Goal: Task Accomplishment & Management: Use online tool/utility

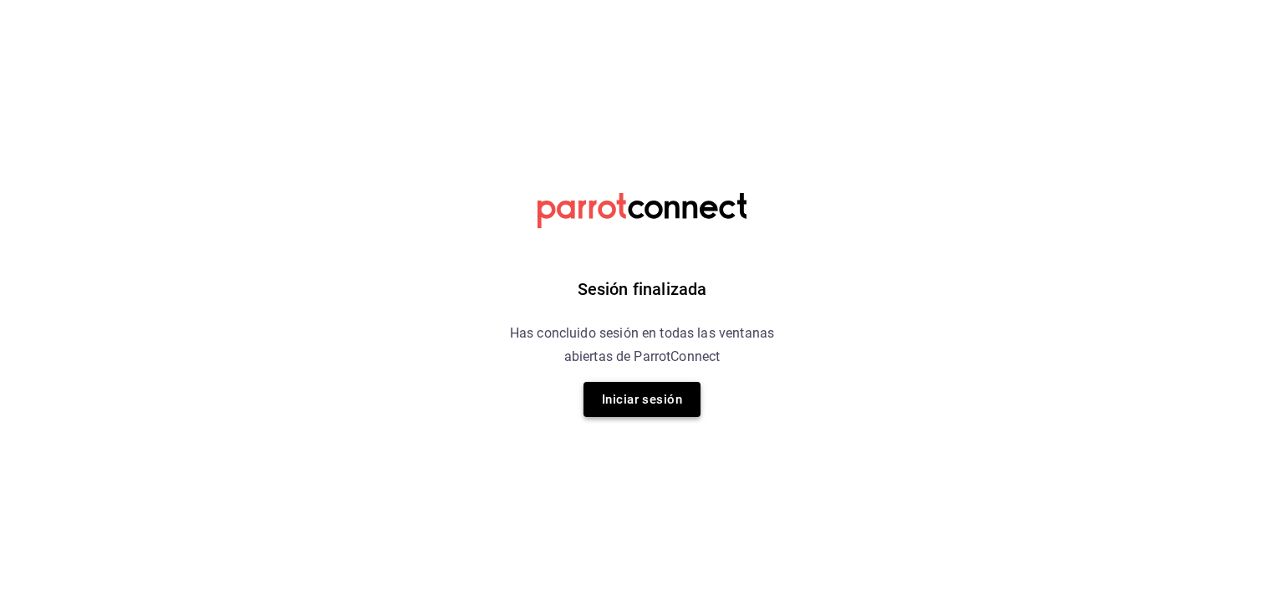
click at [629, 406] on button "Iniciar sesión" at bounding box center [641, 399] width 117 height 35
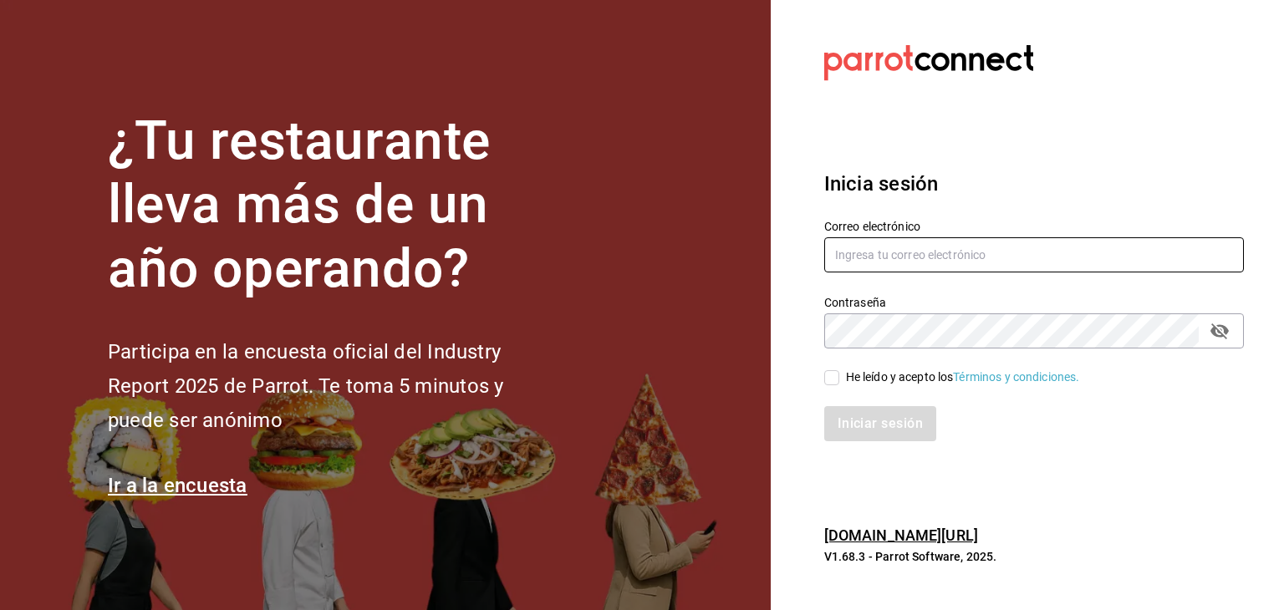
type input "[EMAIL_ADDRESS][DOMAIN_NAME]"
click at [832, 383] on input "He leído y acepto los Términos y condiciones." at bounding box center [831, 377] width 15 height 15
checkbox input "true"
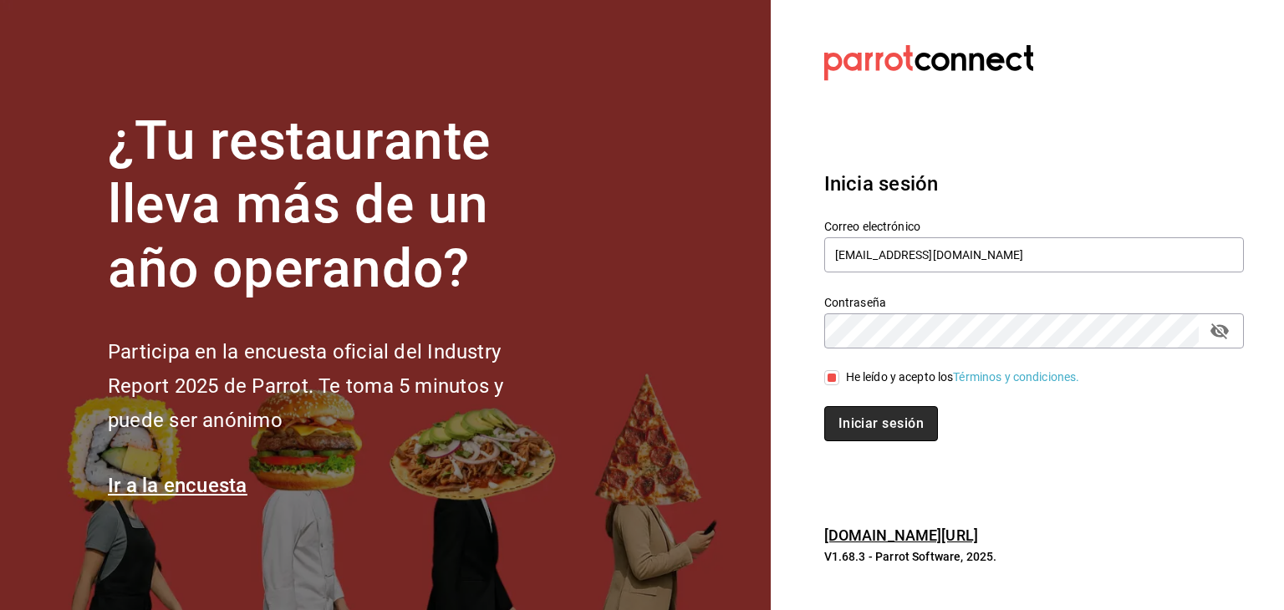
click at [853, 422] on button "Iniciar sesión" at bounding box center [881, 423] width 114 height 35
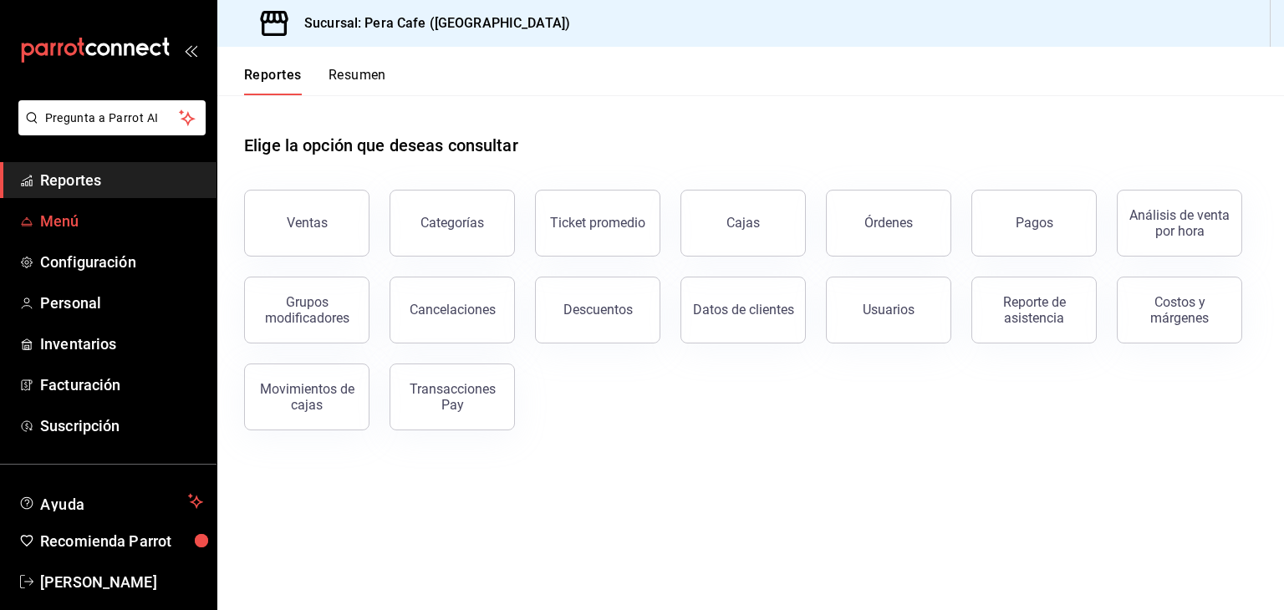
click at [60, 226] on span "Menú" at bounding box center [121, 221] width 163 height 23
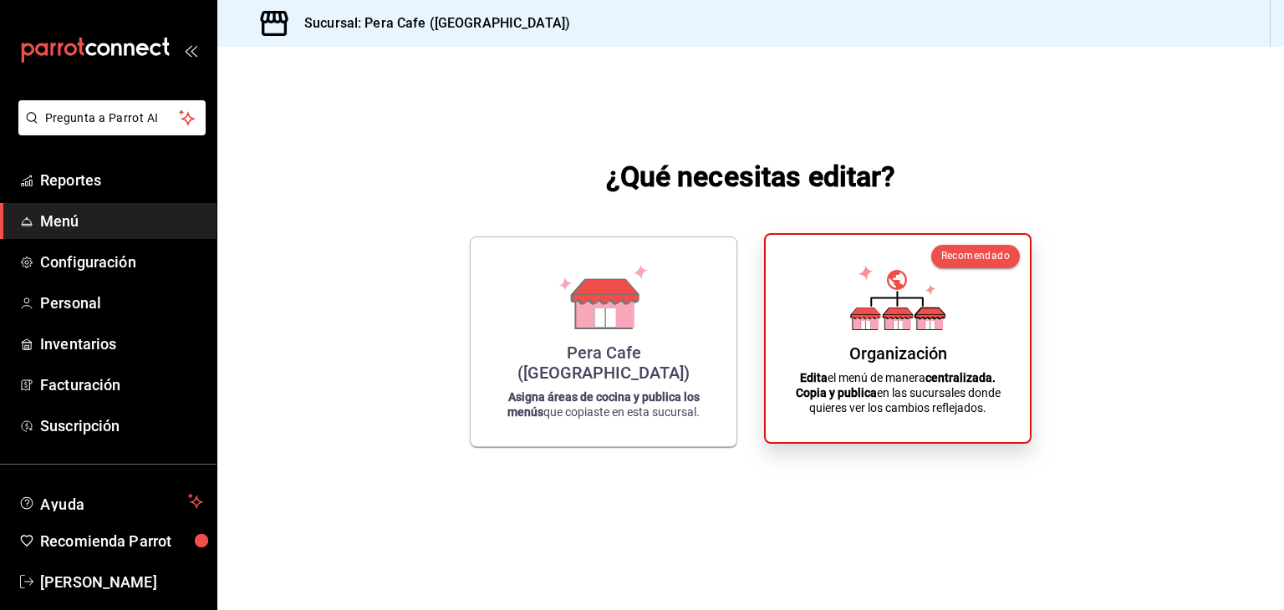
click at [909, 323] on icon at bounding box center [898, 321] width 26 height 16
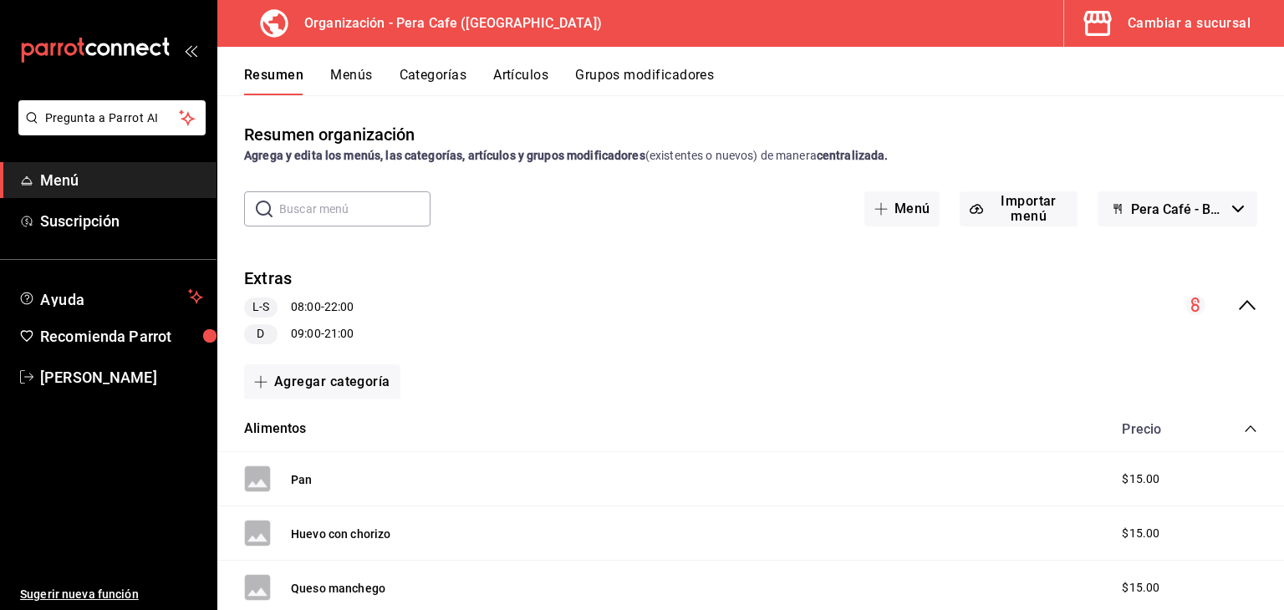
click at [1203, 39] on button "Cambiar a sucursal" at bounding box center [1167, 23] width 206 height 47
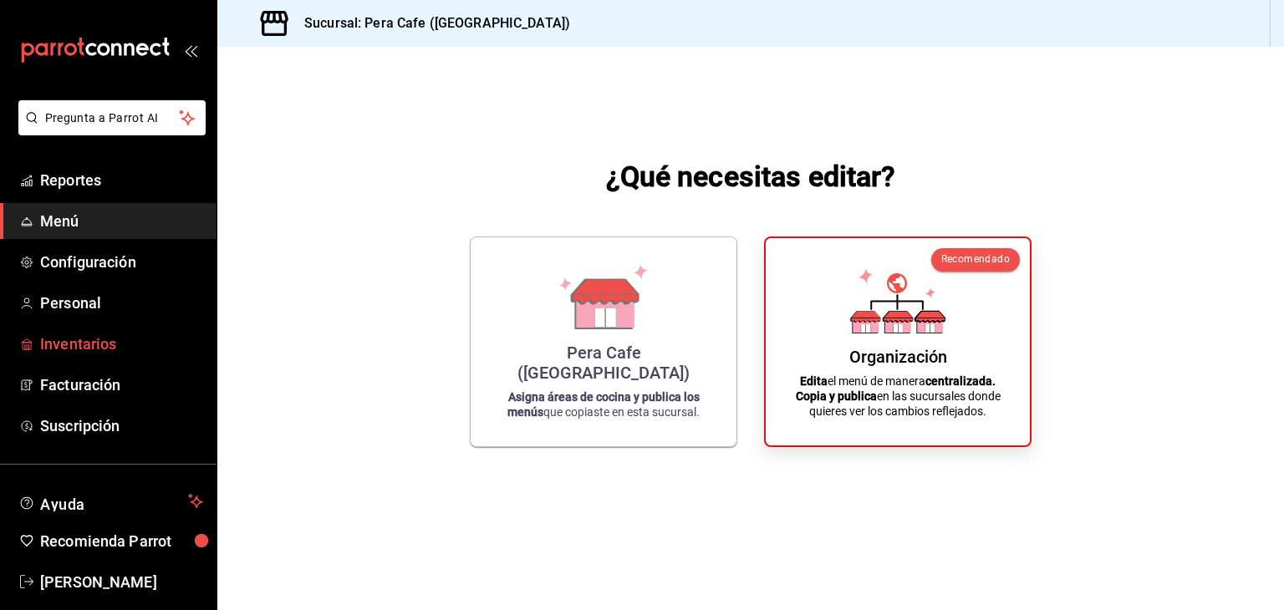
click at [96, 340] on span "Inventarios" at bounding box center [121, 344] width 163 height 23
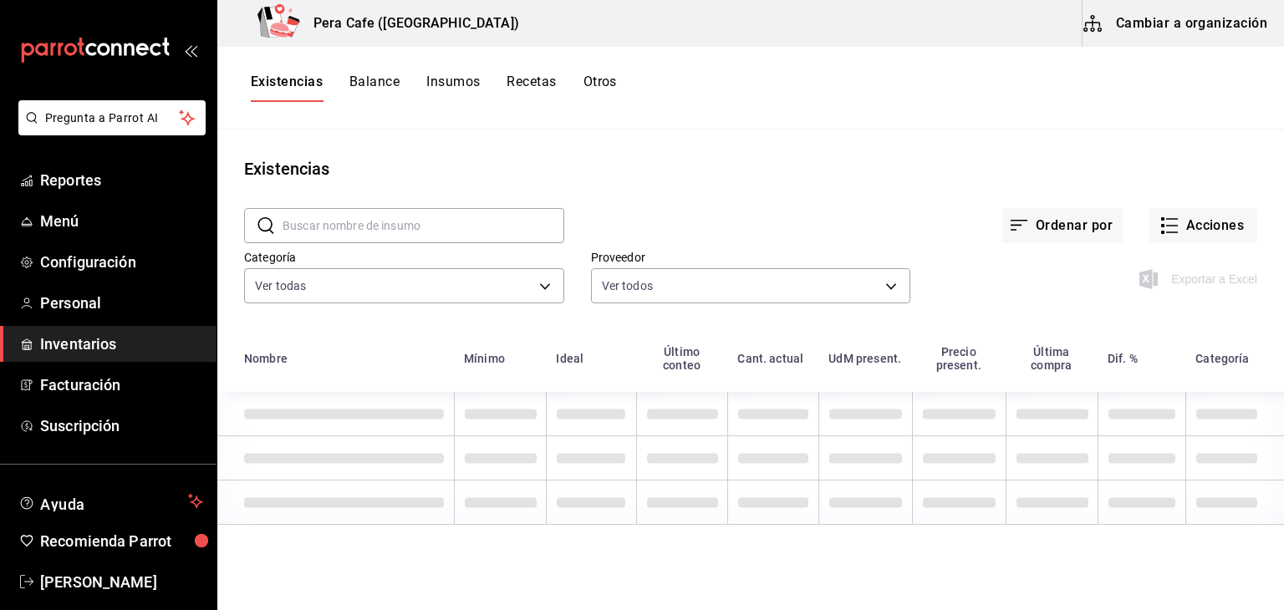
click at [521, 80] on button "Recetas" at bounding box center [531, 88] width 49 height 28
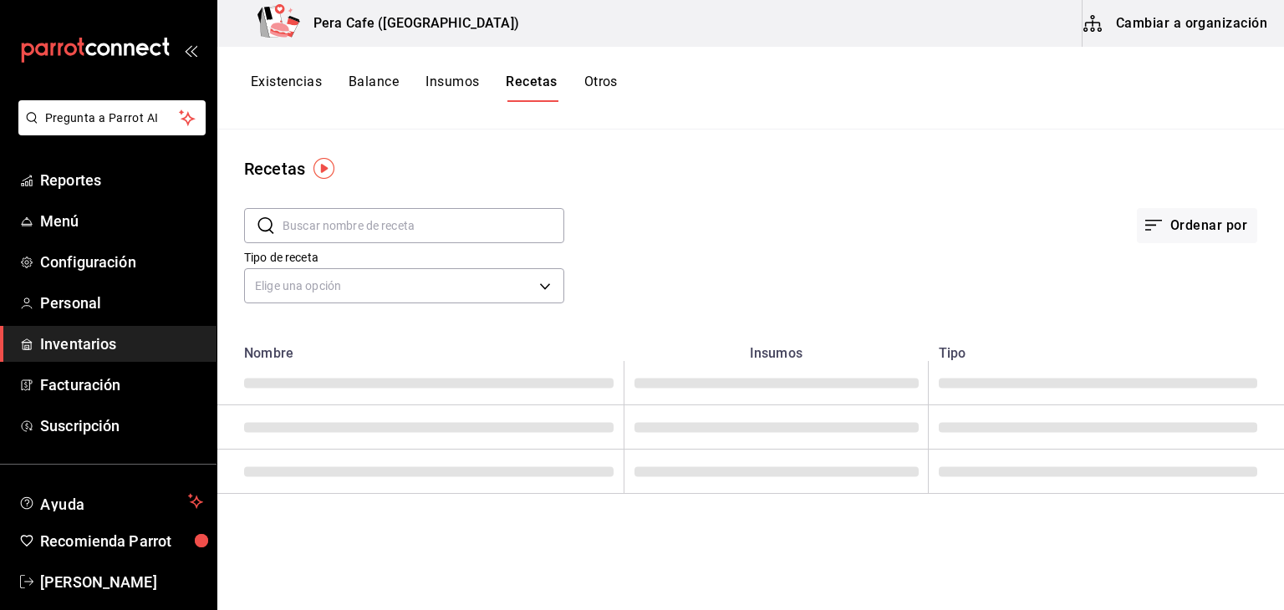
click at [532, 84] on button "Recetas" at bounding box center [531, 88] width 51 height 28
click at [552, 295] on body "Pregunta a Parrot AI Reportes Menú Configuración Personal Inventarios Facturaci…" at bounding box center [642, 299] width 1284 height 598
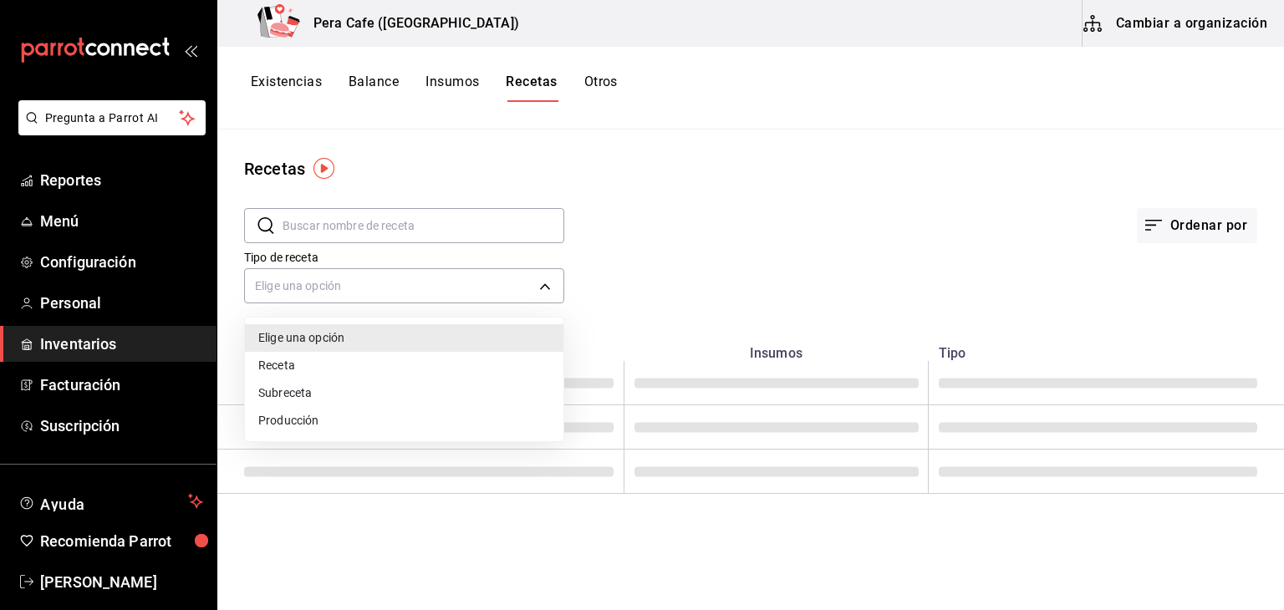
click at [477, 414] on li "Producción" at bounding box center [404, 421] width 318 height 28
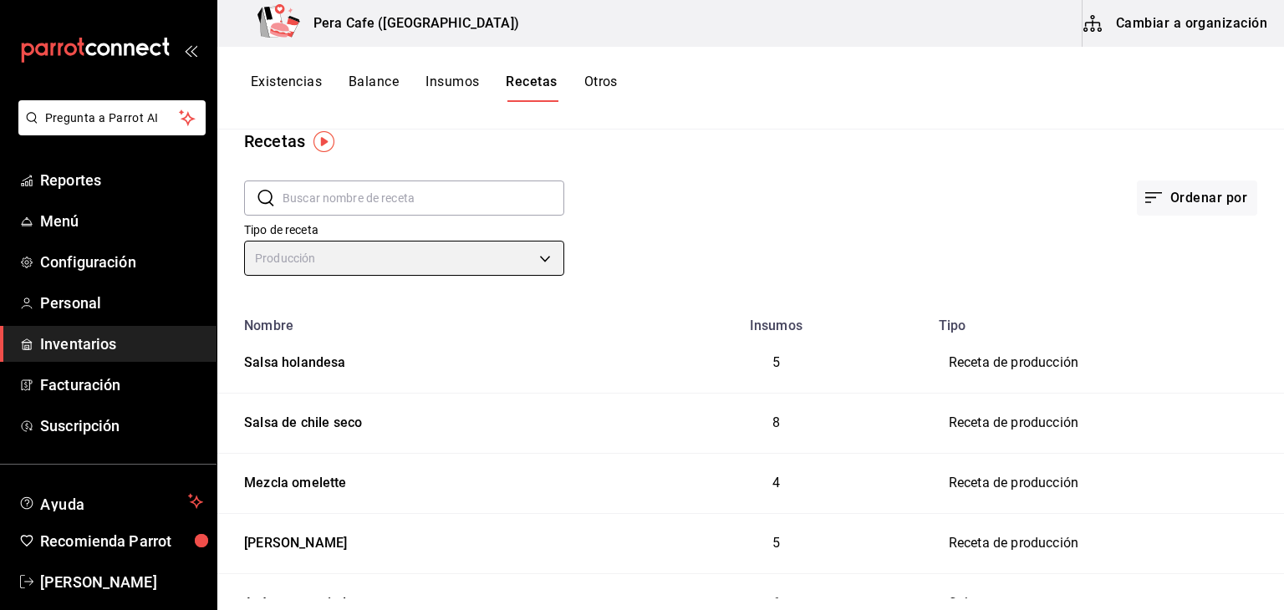
scroll to position [26, 0]
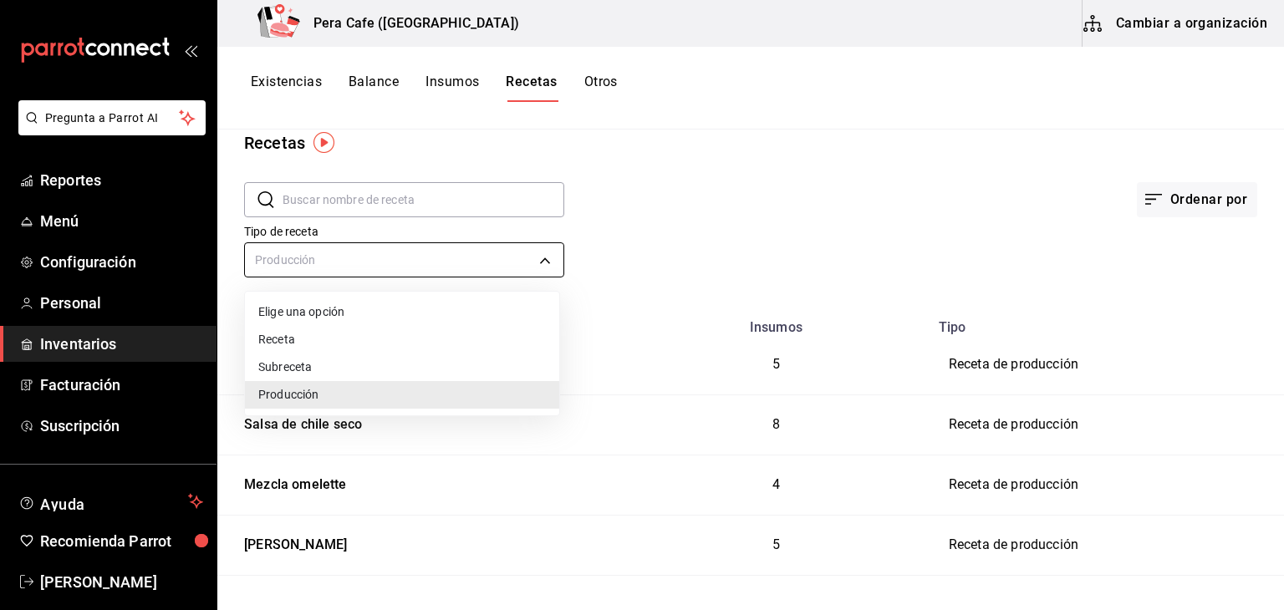
click at [539, 267] on body "Pregunta a Parrot AI Reportes Menú Configuración Personal Inventarios Facturaci…" at bounding box center [642, 299] width 1284 height 598
click at [438, 374] on li "Subreceta" at bounding box center [402, 368] width 314 height 28
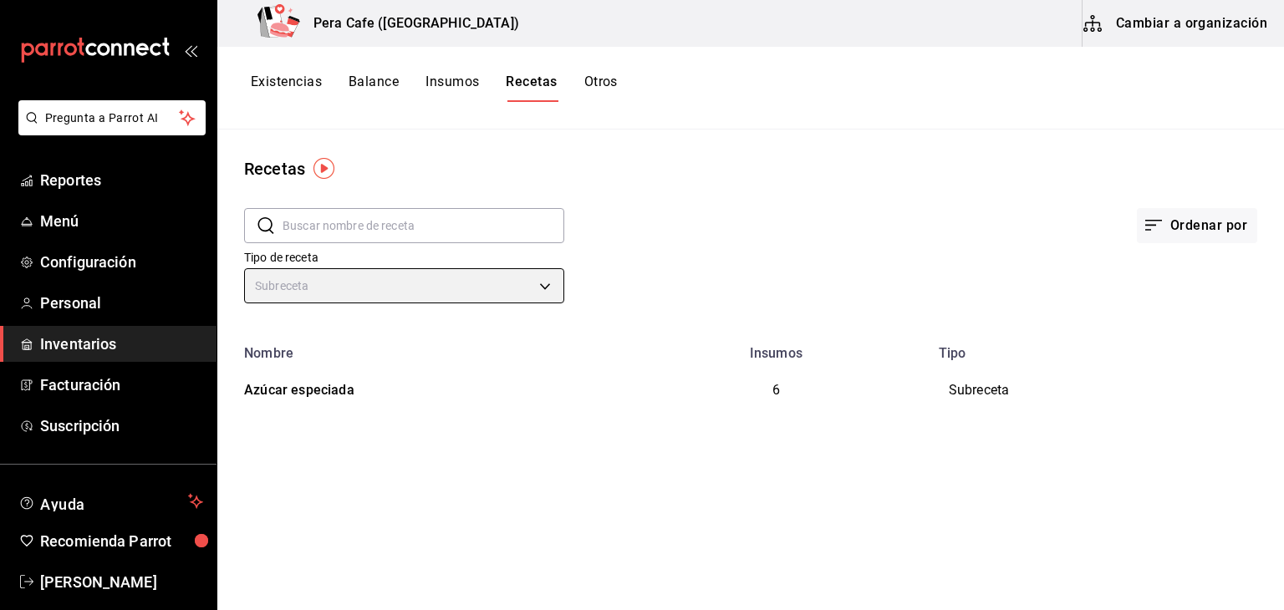
scroll to position [0, 0]
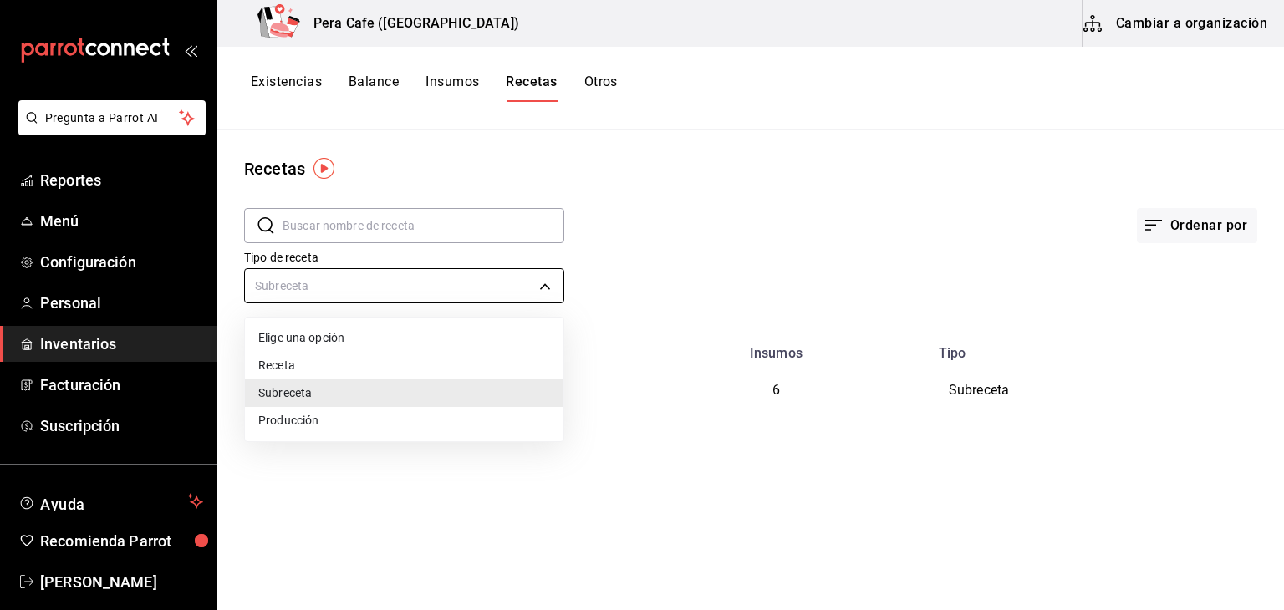
click at [498, 281] on body "Pregunta a Parrot AI Reportes Menú Configuración Personal Inventarios Facturaci…" at bounding box center [642, 299] width 1284 height 598
click at [473, 369] on li "Receta" at bounding box center [404, 366] width 318 height 28
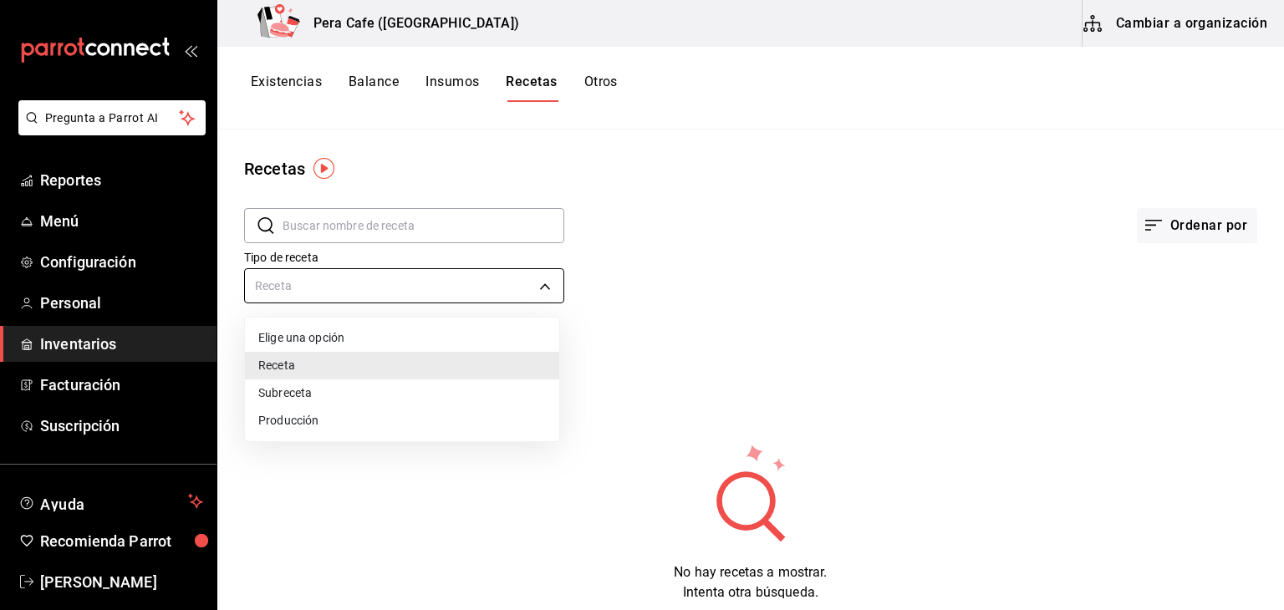
click at [495, 283] on body "Pregunta a Parrot AI Reportes Menú Configuración Personal Inventarios Facturaci…" at bounding box center [642, 299] width 1284 height 598
click at [418, 334] on li "Elige una opción" at bounding box center [402, 338] width 314 height 28
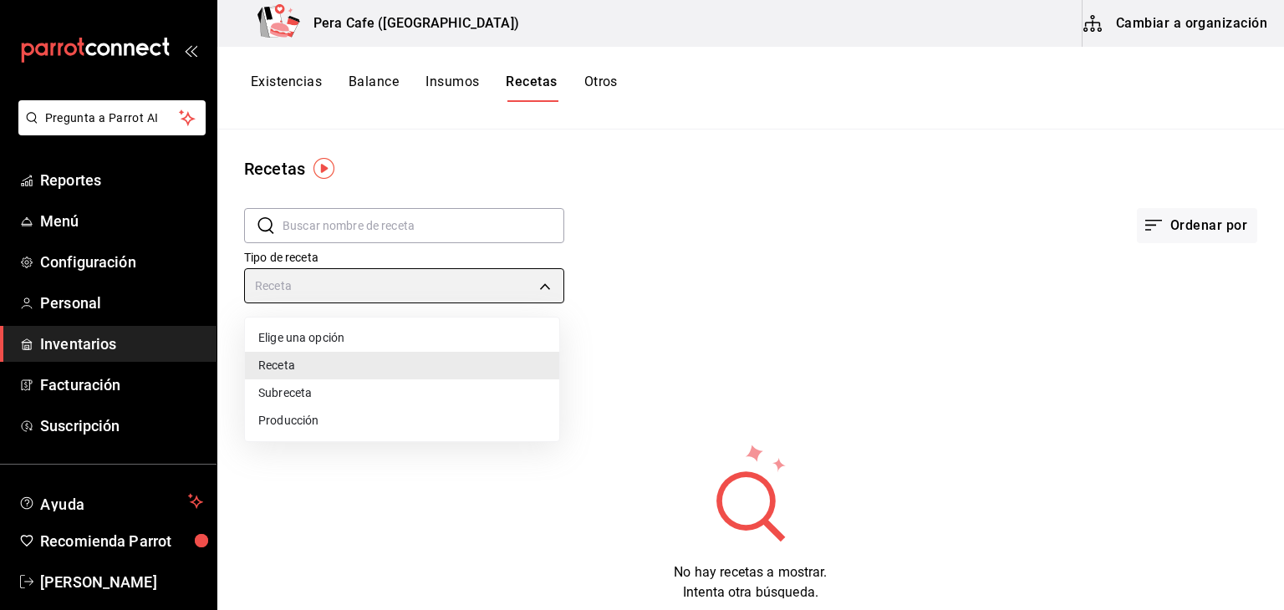
type input "default"
